Goal: Transaction & Acquisition: Purchase product/service

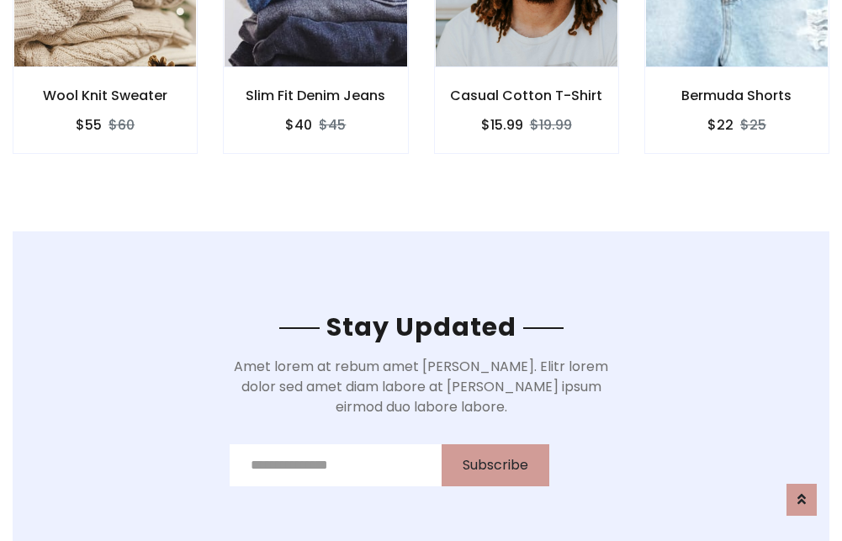
scroll to position [2534, 0]
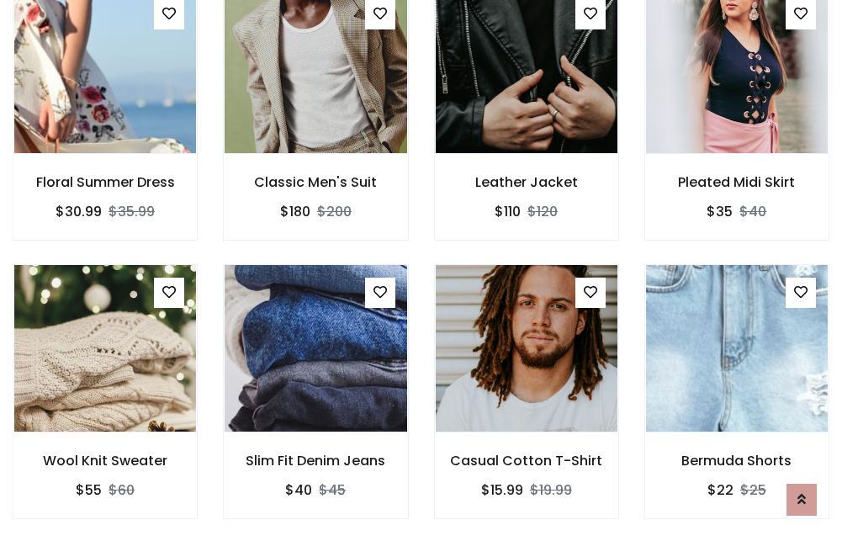
click at [422, 270] on div "Casual Cotton T-Shirt $15.99 $19.99" at bounding box center [527, 403] width 210 height 278
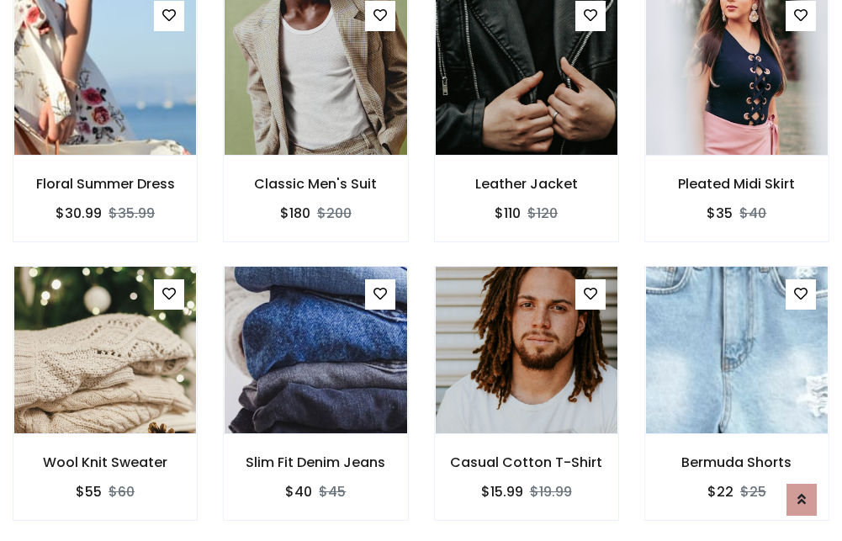
click at [422, 270] on div "Casual Cotton T-Shirt $15.99 $19.99" at bounding box center [527, 405] width 210 height 278
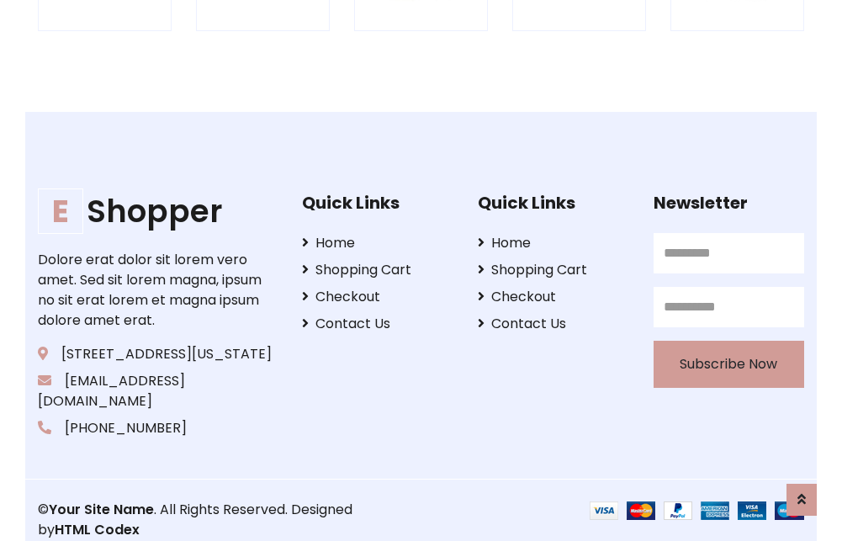
scroll to position [3203, 0]
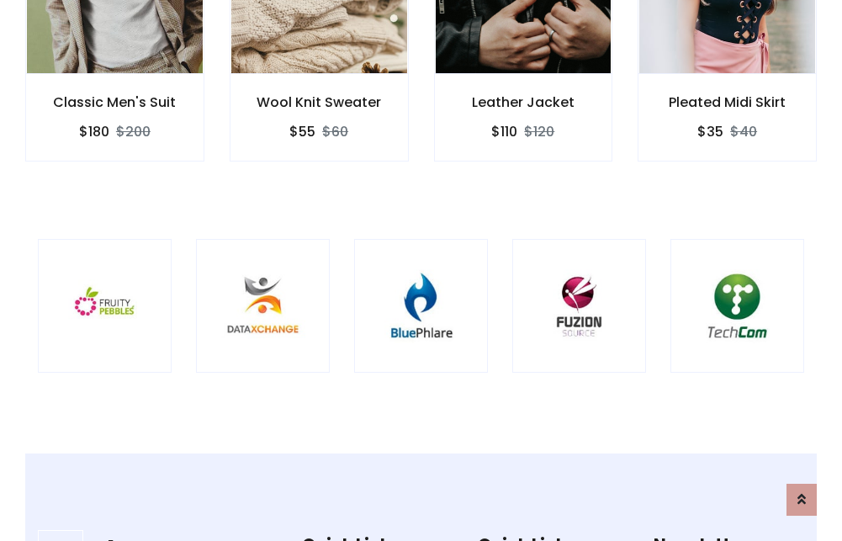
click at [421, 270] on img at bounding box center [421, 306] width 92 height 92
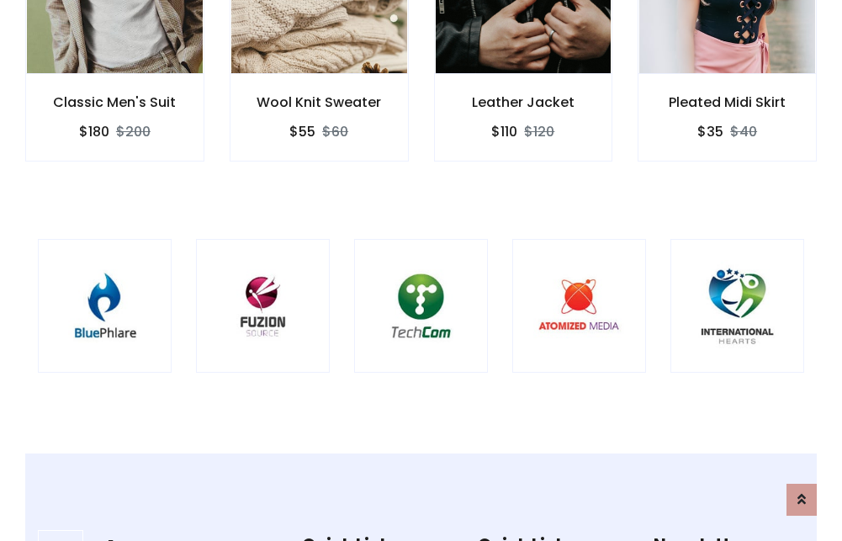
click at [421, 270] on img at bounding box center [421, 306] width 92 height 92
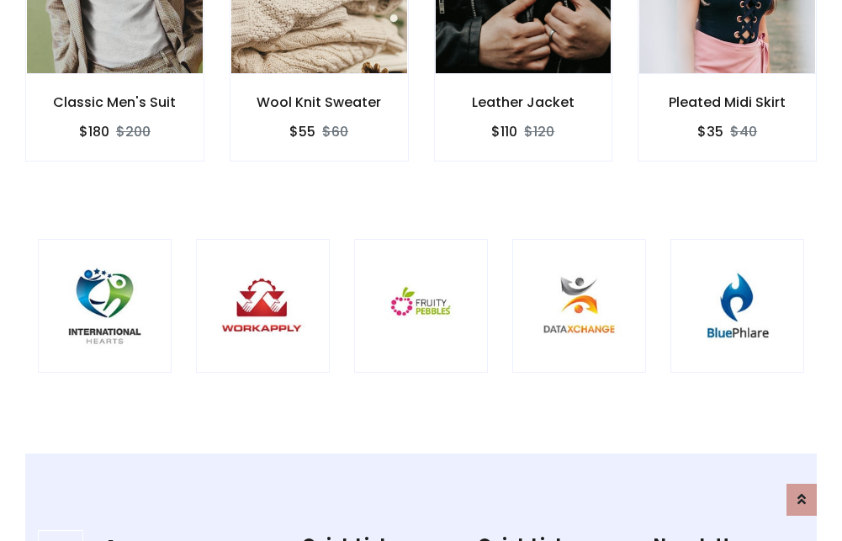
click at [421, 270] on img at bounding box center [421, 306] width 92 height 92
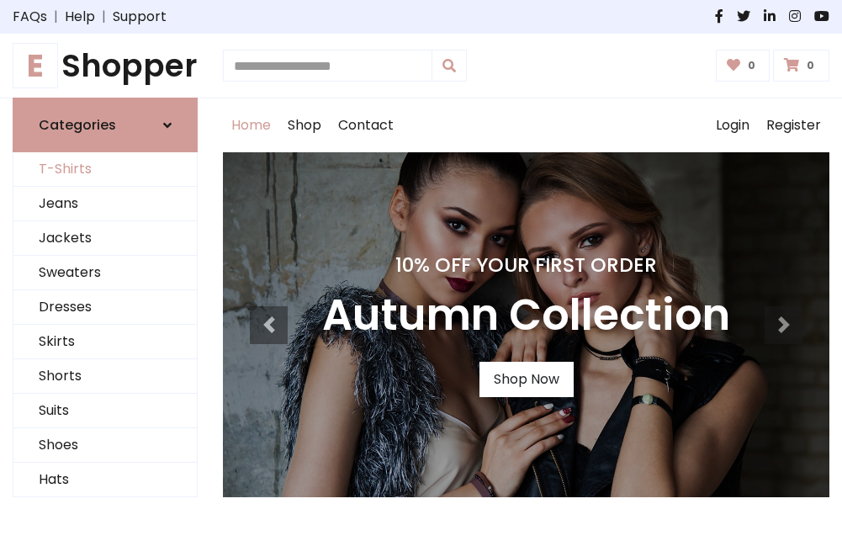
click at [105, 170] on link "T-Shirts" at bounding box center [104, 169] width 183 height 34
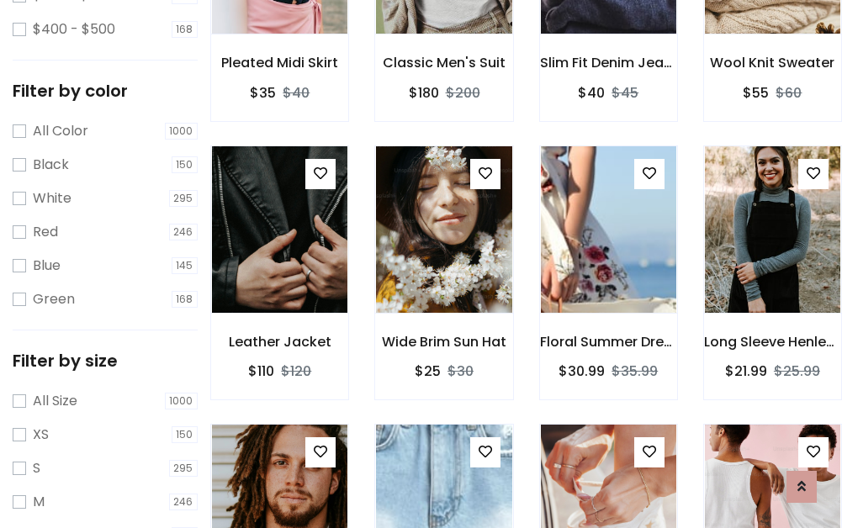
scroll to position [590, 0]
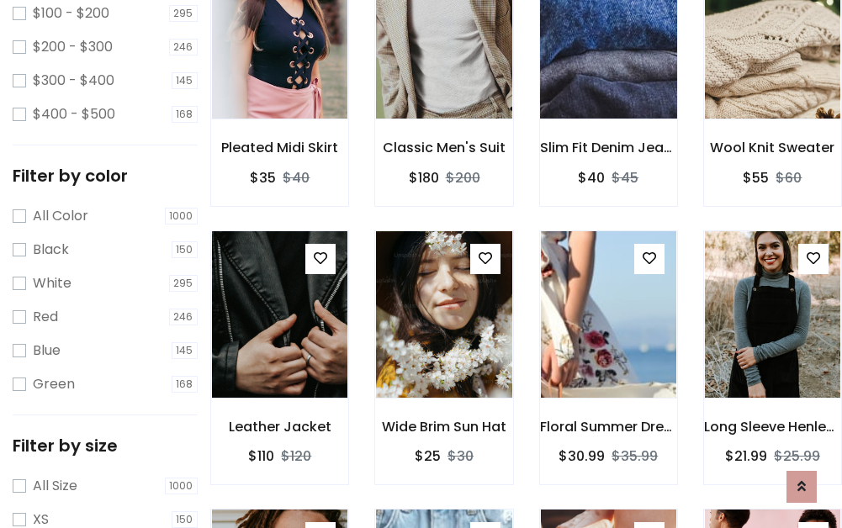
click at [608, 60] on img at bounding box center [609, 35] width 162 height 404
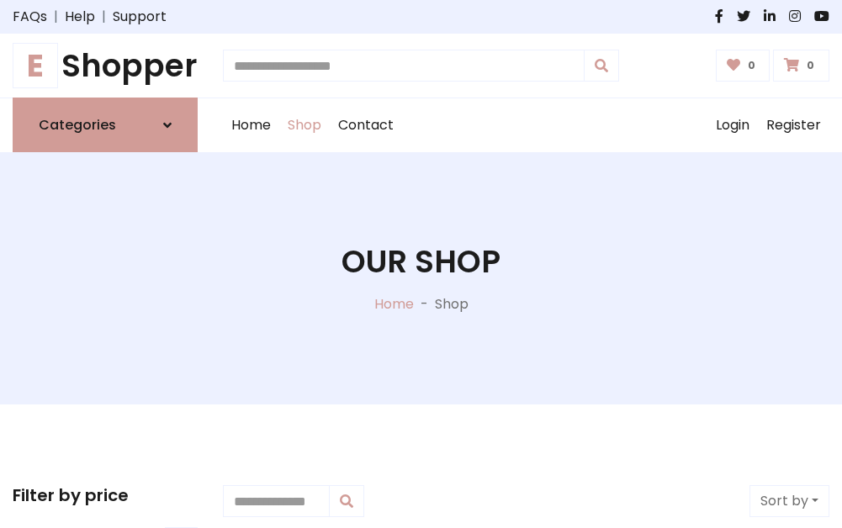
click at [105, 66] on h1 "E Shopper" at bounding box center [105, 65] width 185 height 37
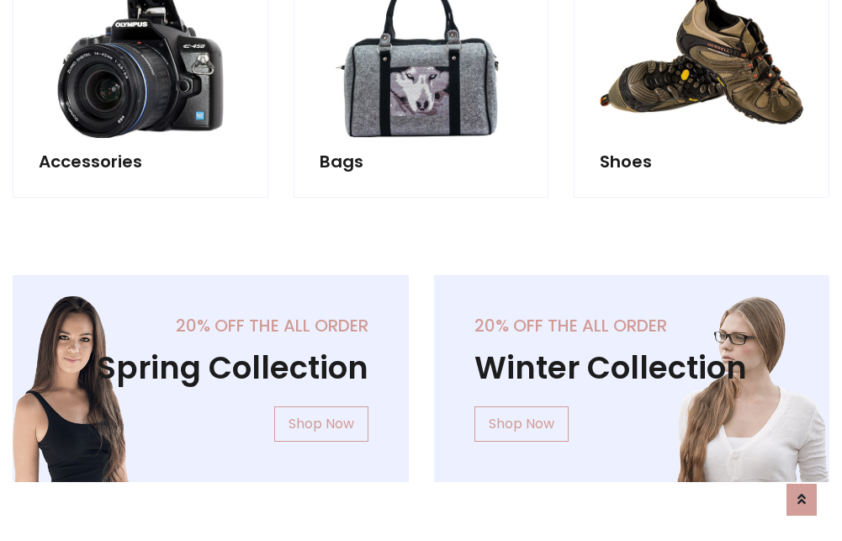
scroll to position [1635, 0]
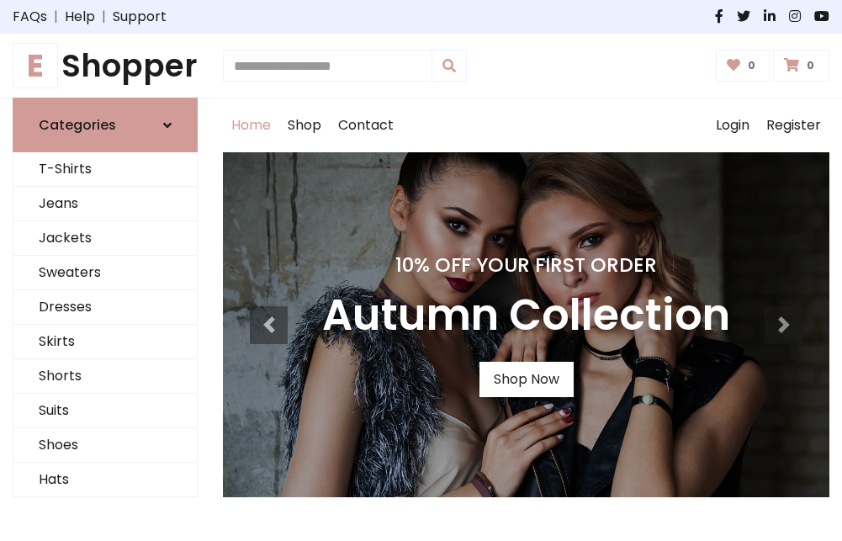
scroll to position [552, 0]
